Goal: Book appointment/travel/reservation

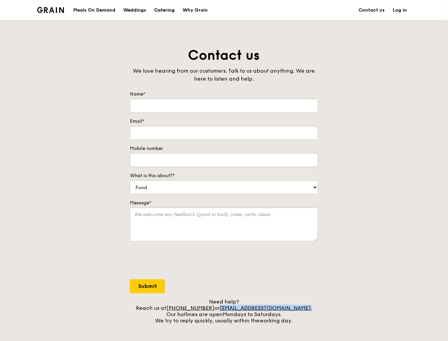
click at [172, 11] on div "Catering" at bounding box center [164, 10] width 21 height 20
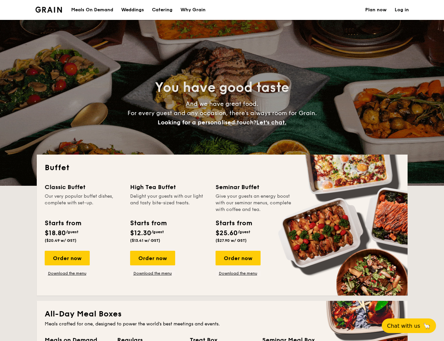
select select
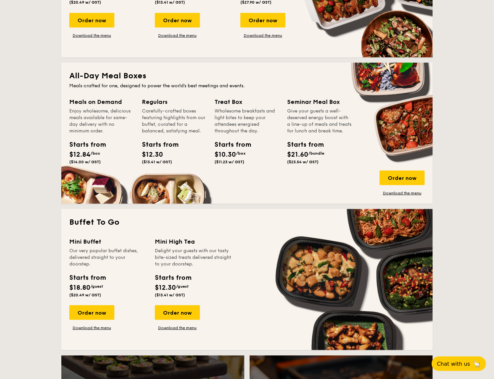
scroll to position [228, 0]
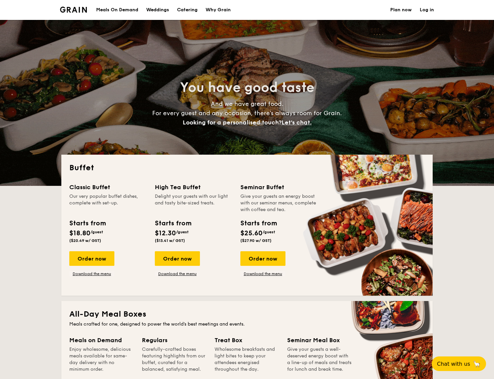
select select
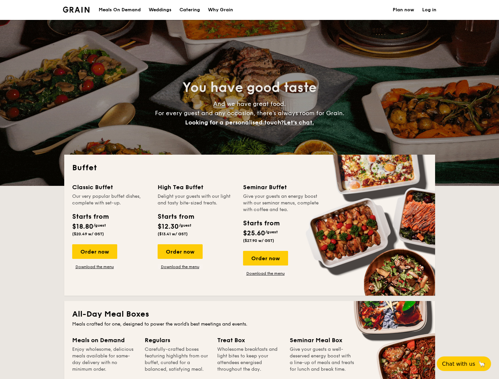
select select
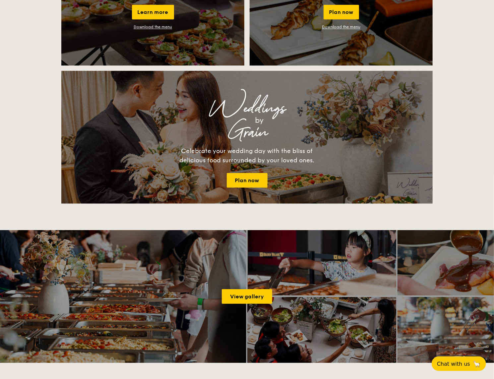
scroll to position [736, 0]
